Goal: Task Accomplishment & Management: Complete application form

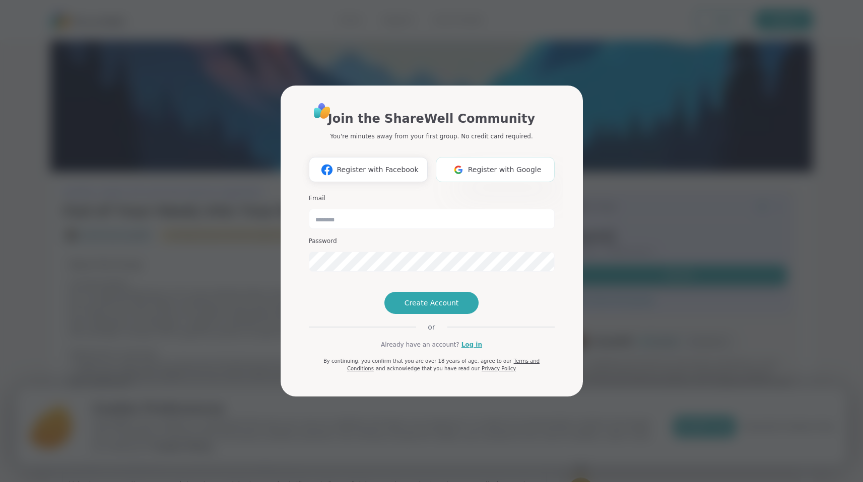
click at [487, 165] on span "Register with Google" at bounding box center [505, 170] width 74 height 11
click at [365, 209] on input "email" at bounding box center [432, 219] width 246 height 20
type input "**********"
click at [465, 314] on button "Create Account" at bounding box center [431, 303] width 95 height 22
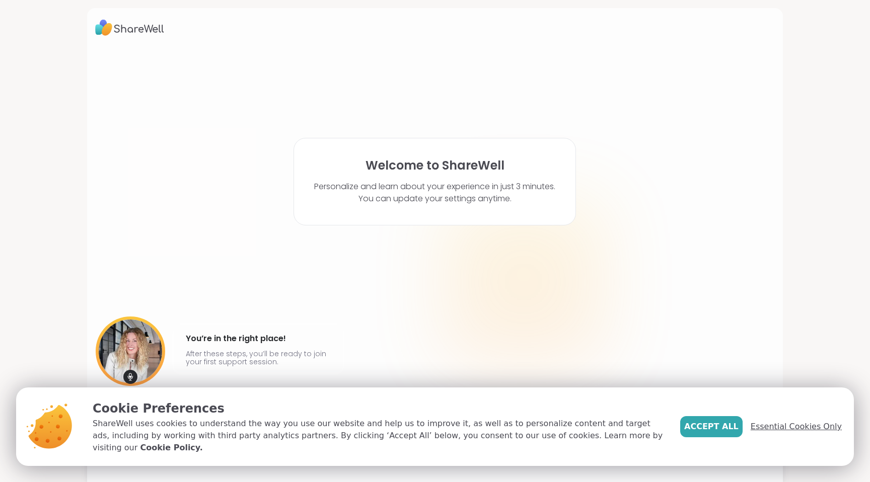
click at [794, 433] on span "Essential Cookies Only" at bounding box center [796, 427] width 91 height 12
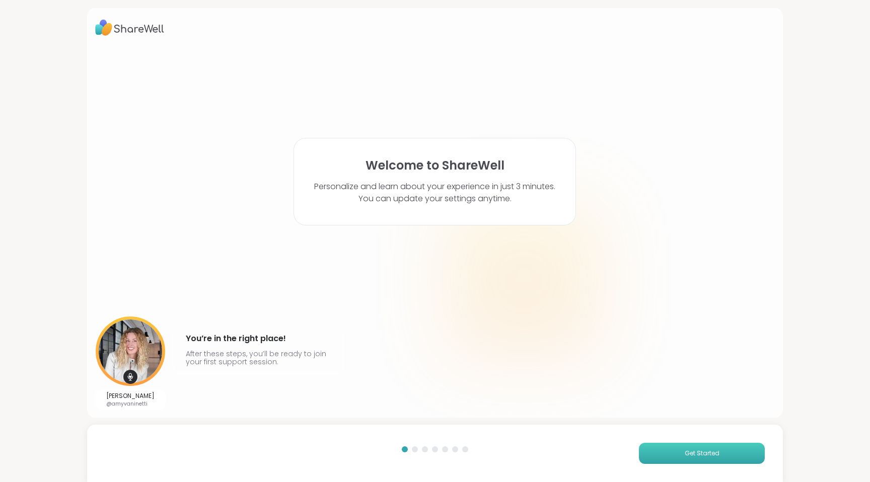
click at [685, 450] on span "Get Started" at bounding box center [702, 453] width 35 height 9
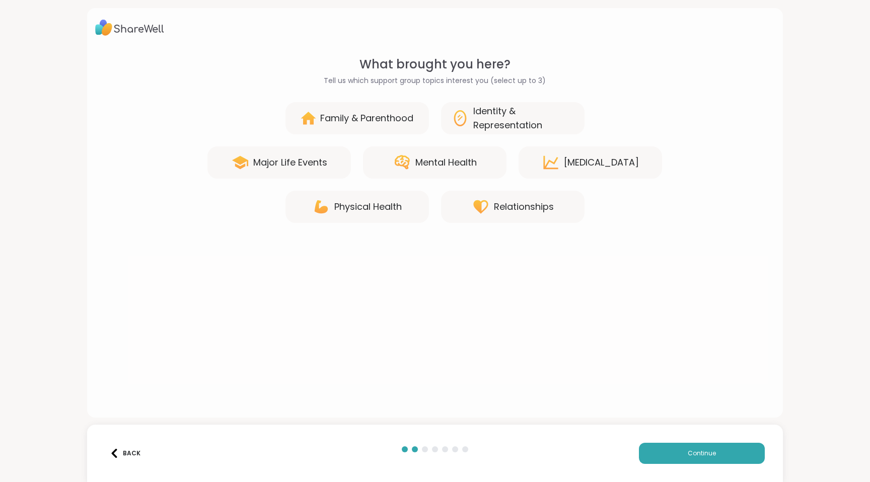
click at [535, 211] on div "Relationships" at bounding box center [524, 207] width 60 height 14
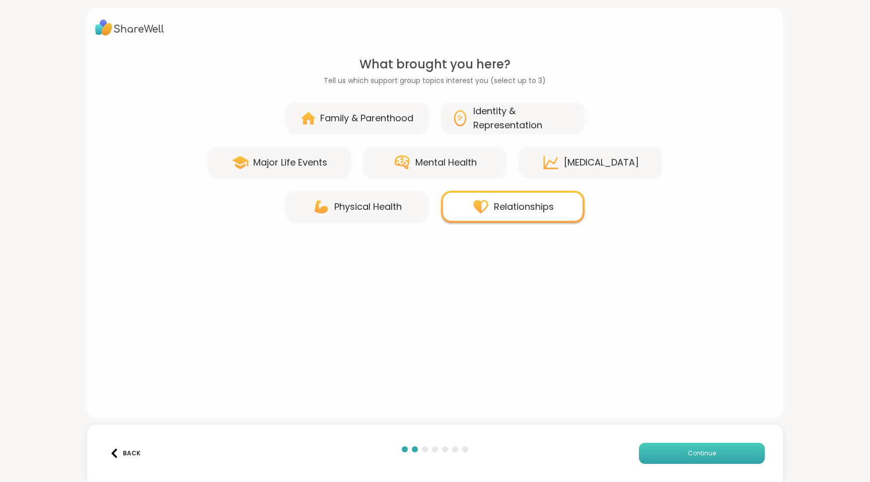
click at [679, 453] on button "Continue" at bounding box center [702, 453] width 126 height 21
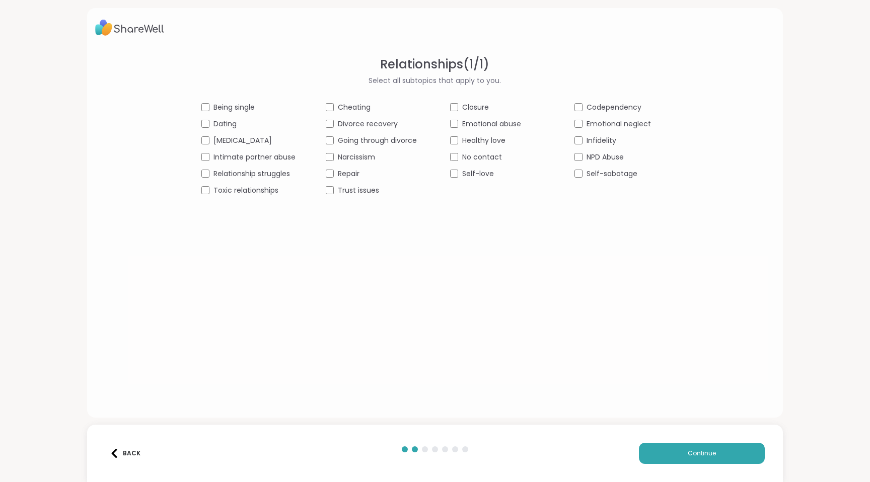
click at [450, 103] on div "Closure" at bounding box center [497, 107] width 94 height 11
click at [454, 174] on div "Self-love" at bounding box center [497, 174] width 94 height 11
click at [678, 446] on button "Continue" at bounding box center [702, 453] width 126 height 21
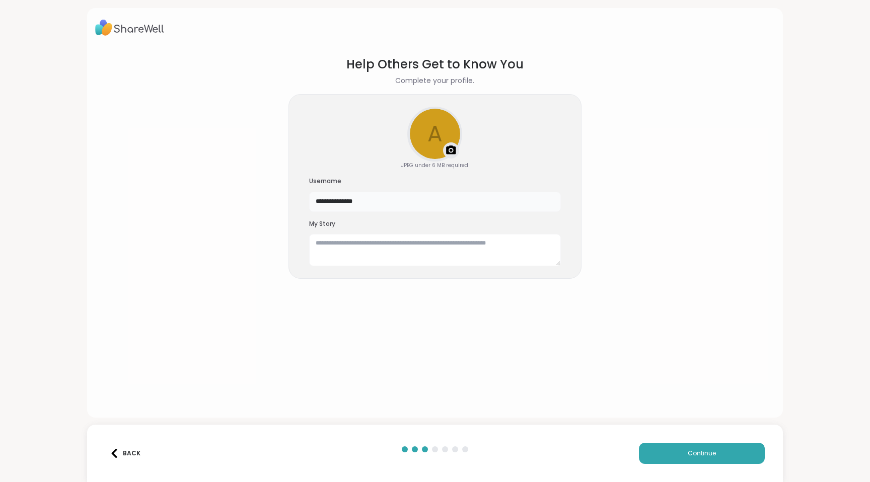
drag, startPoint x: 369, startPoint y: 205, endPoint x: 285, endPoint y: 191, distance: 85.3
click at [289, 191] on div "**********" at bounding box center [435, 186] width 293 height 185
click at [326, 252] on textarea at bounding box center [435, 250] width 252 height 32
click at [673, 459] on button "Continue" at bounding box center [702, 453] width 126 height 21
click at [351, 200] on input "*****" at bounding box center [435, 202] width 252 height 20
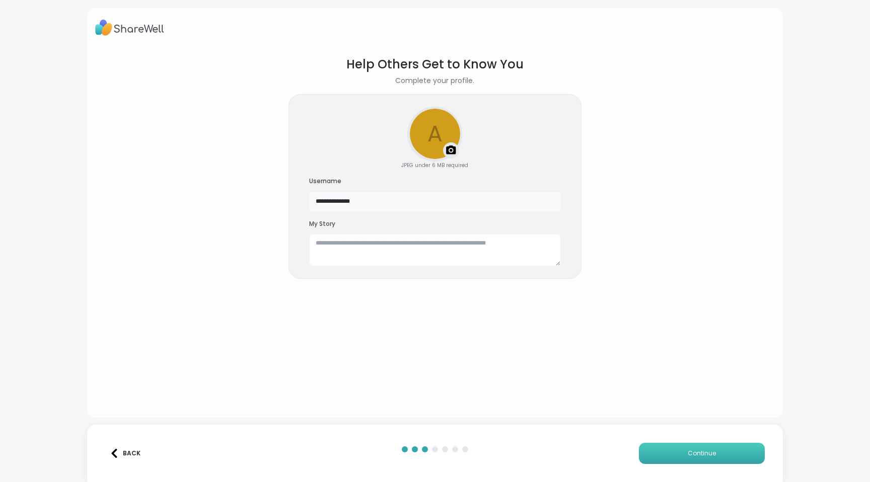
type input "**********"
click at [706, 446] on button "Continue" at bounding box center [702, 453] width 126 height 21
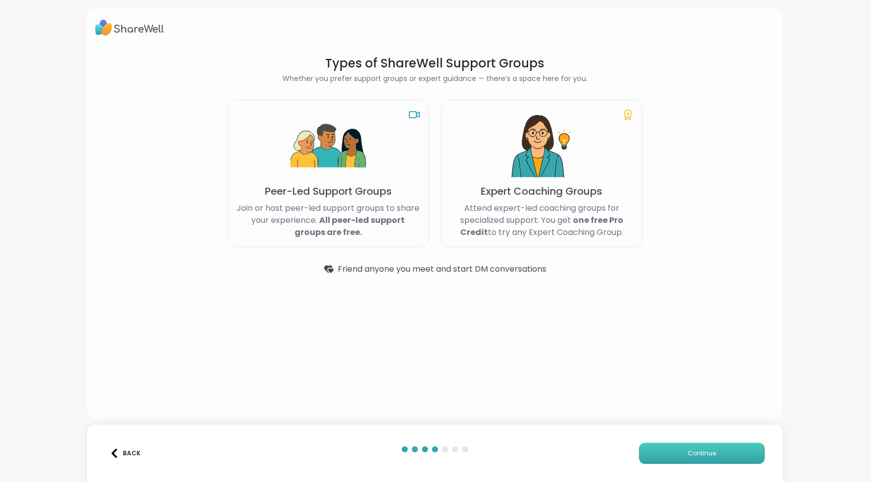
click at [684, 459] on button "Continue" at bounding box center [702, 453] width 126 height 21
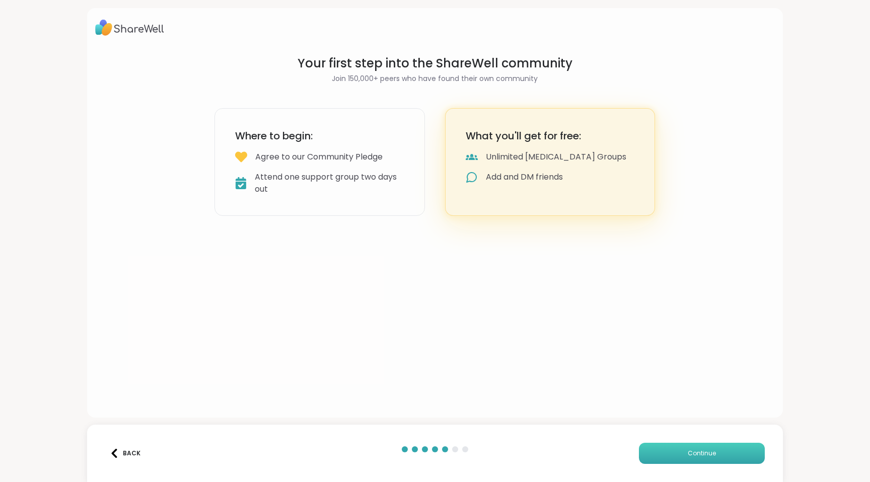
click at [684, 459] on button "Continue" at bounding box center [702, 453] width 126 height 21
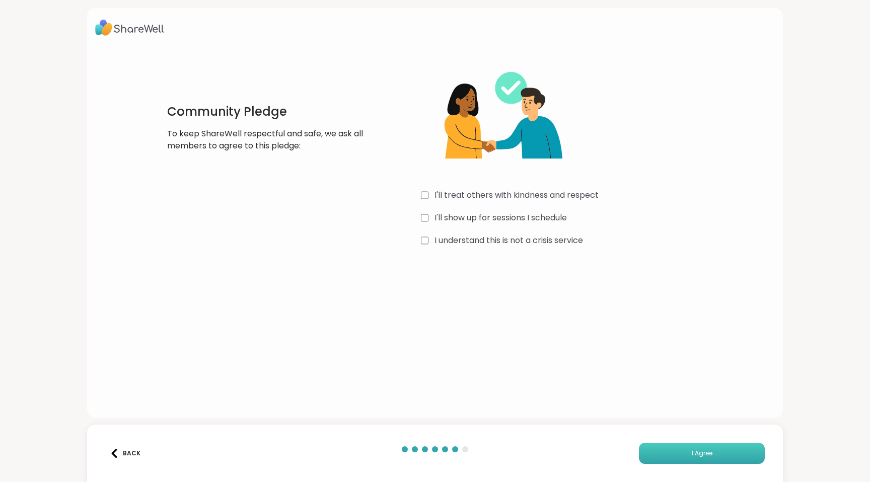
click at [670, 459] on button "I Agree" at bounding box center [702, 453] width 126 height 21
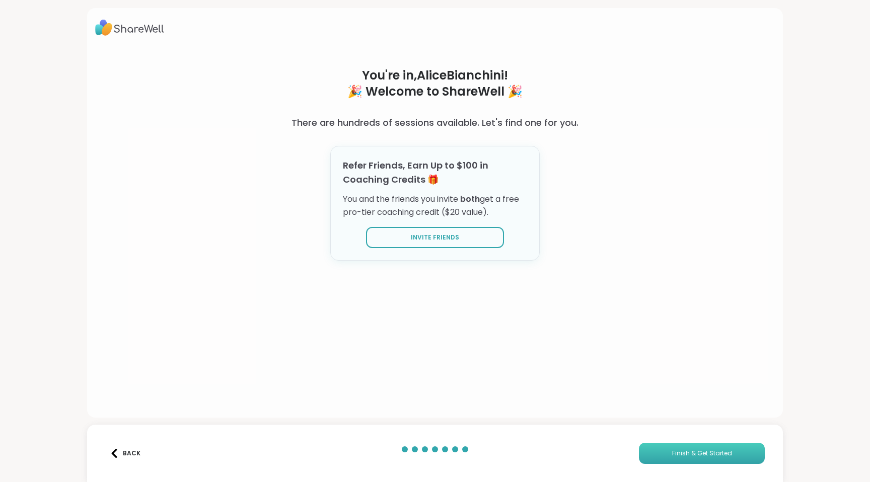
click at [670, 459] on button "Finish & Get Started" at bounding box center [702, 453] width 126 height 21
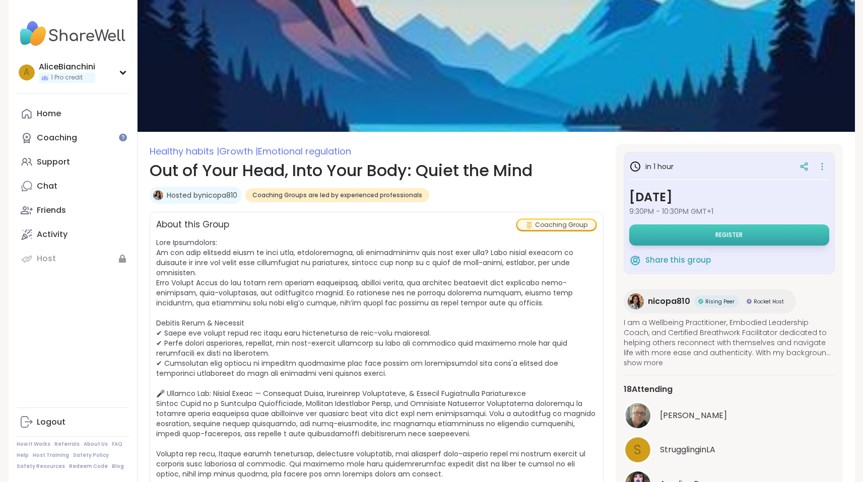
click at [684, 237] on button "Register" at bounding box center [729, 235] width 200 height 21
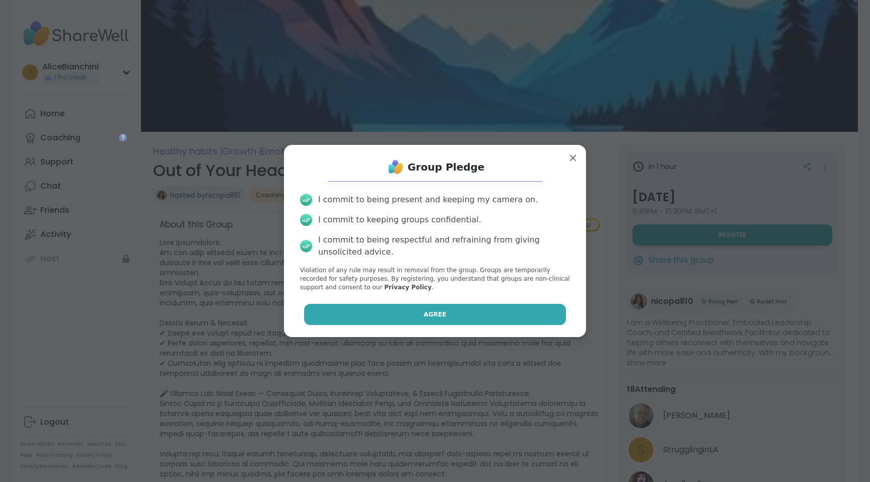
click at [431, 317] on span "Agree" at bounding box center [435, 314] width 23 height 9
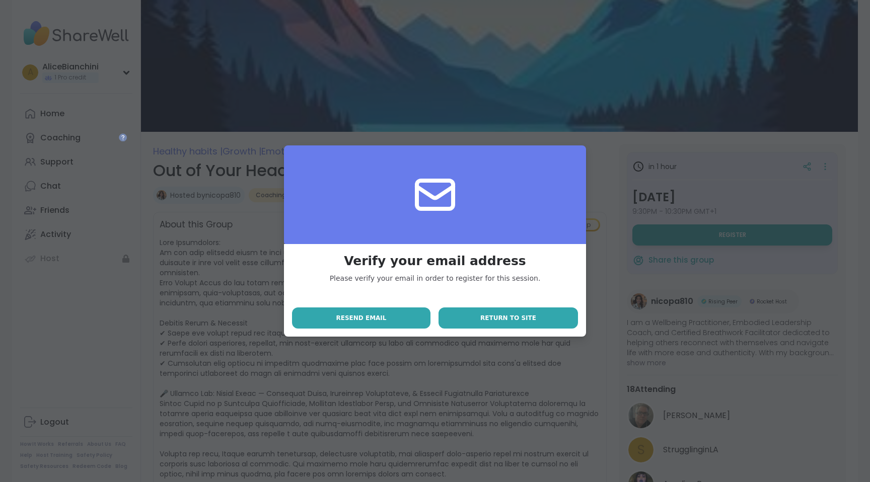
click at [482, 323] on button "Return to site" at bounding box center [508, 318] width 139 height 21
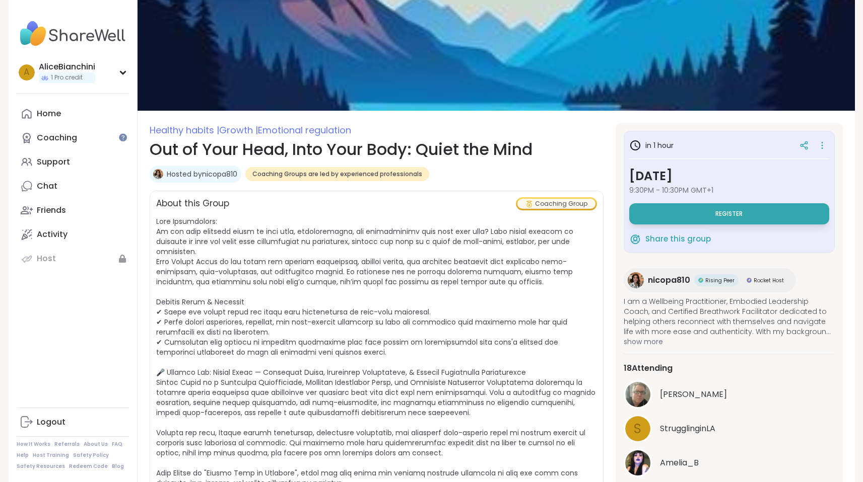
scroll to position [67, 0]
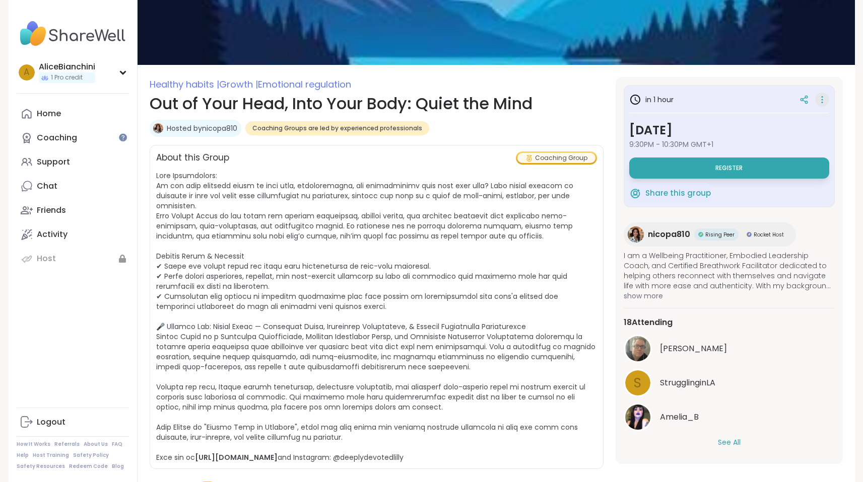
click at [825, 97] on icon at bounding box center [822, 100] width 10 height 14
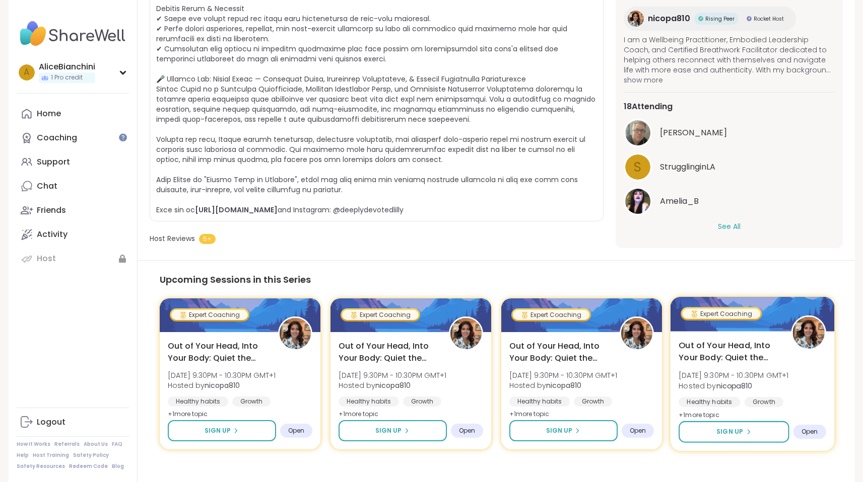
scroll to position [316, 0]
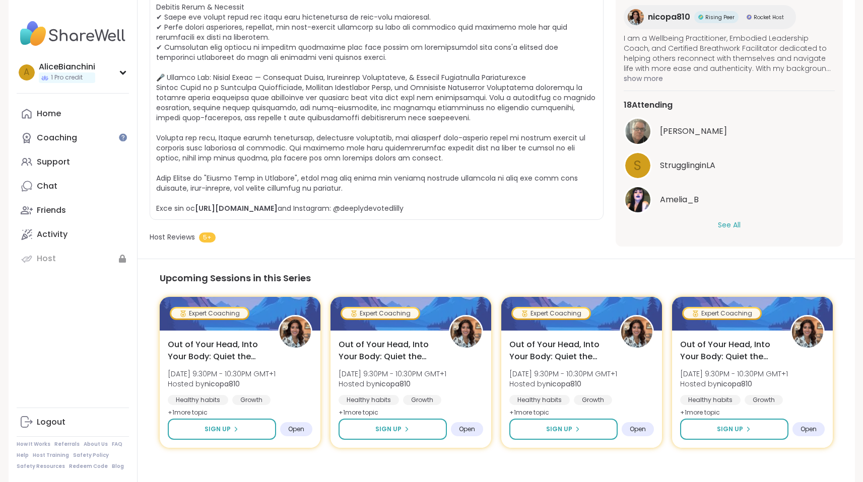
click at [732, 220] on button "See All" at bounding box center [729, 225] width 23 height 11
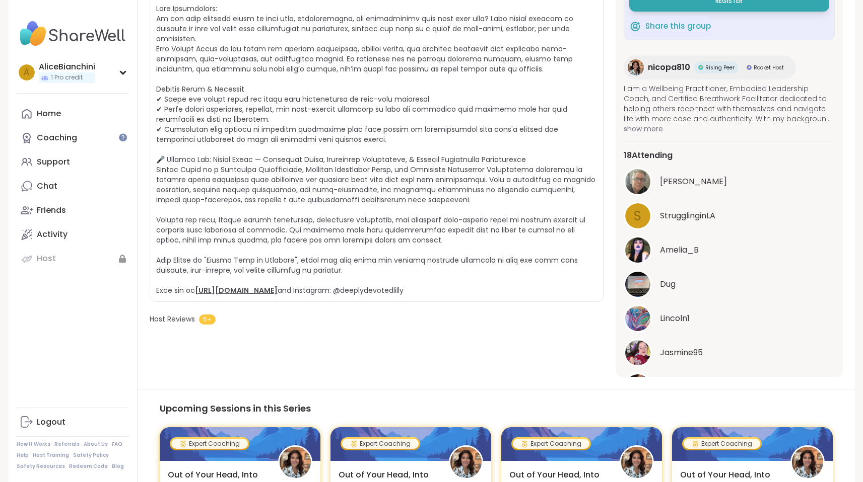
scroll to position [0, 0]
